Goal: Information Seeking & Learning: Learn about a topic

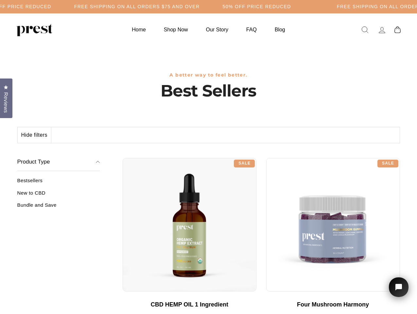
click at [209, 157] on div "**********" at bounding box center [262, 155] width 278 height 5
click at [200, 7] on h5 "Free Shipping on all orders $75 and over" at bounding box center [137, 7] width 126 height 6
click at [35, 135] on button "Hide filters" at bounding box center [35, 135] width 34 height 16
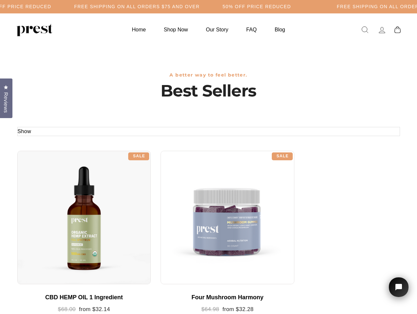
click at [59, 195] on div at bounding box center [84, 218] width 134 height 134
click at [59, 208] on div at bounding box center [84, 218] width 134 height 134
click at [6, 98] on span "Reviews" at bounding box center [6, 102] width 9 height 21
click at [399, 287] on icon "Open chat widget" at bounding box center [403, 288] width 10 height 10
